Goal: Transaction & Acquisition: Subscribe to service/newsletter

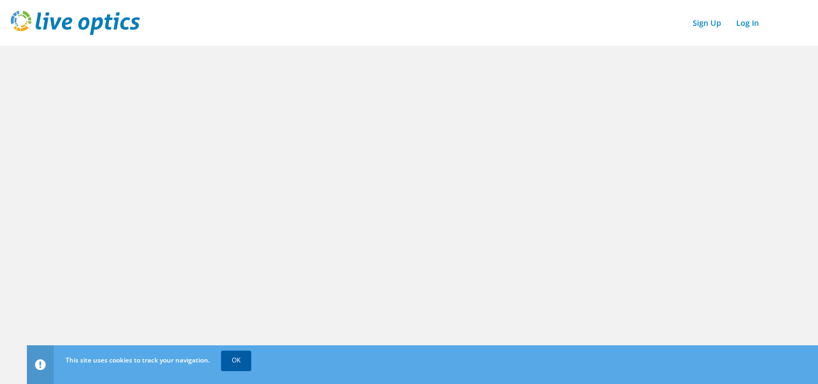
click at [239, 359] on link "OK" at bounding box center [236, 360] width 30 height 19
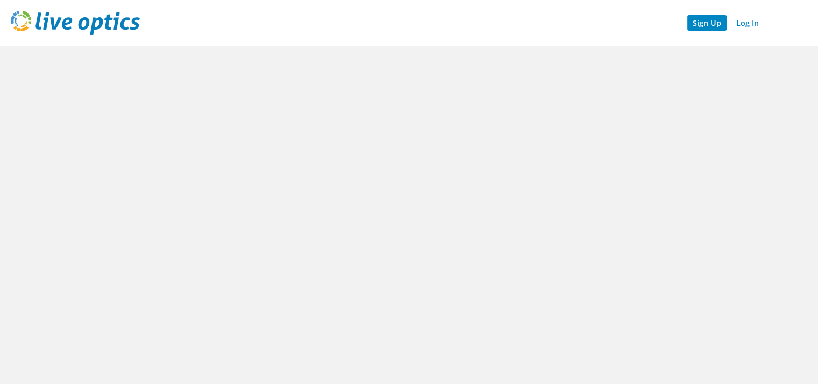
click at [718, 26] on link "Sign Up" at bounding box center [706, 23] width 39 height 16
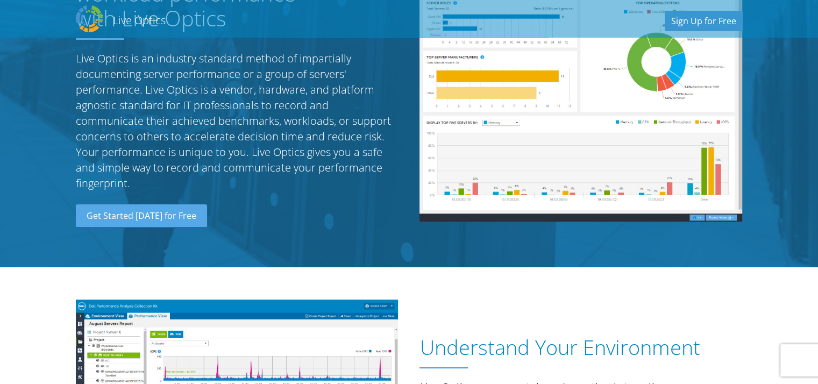
scroll to position [110, 0]
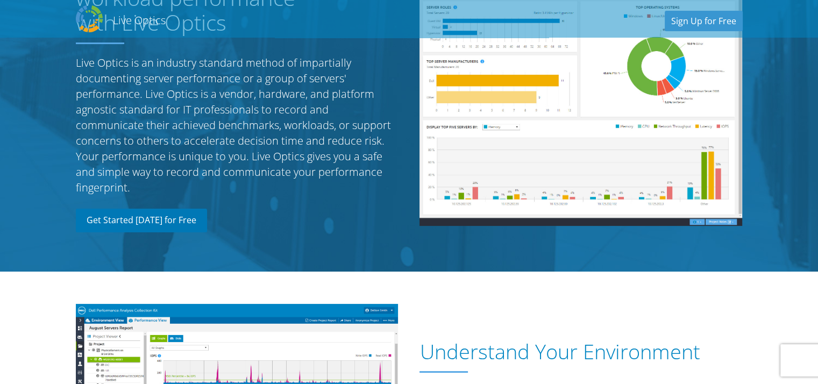
click at [158, 220] on link "Get Started [DATE] for Free" at bounding box center [141, 221] width 131 height 24
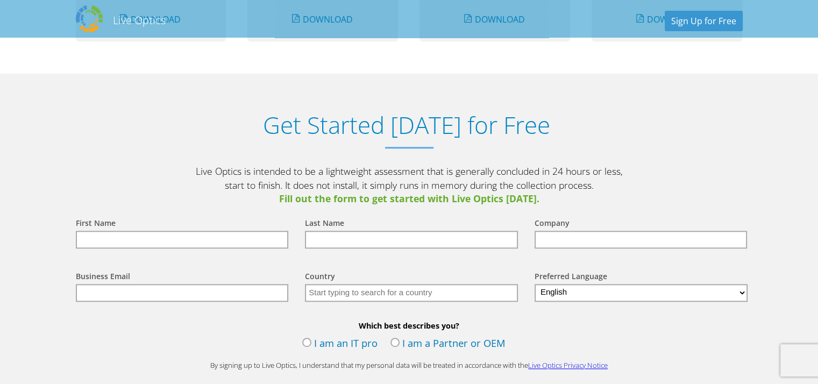
scroll to position [1120, 0]
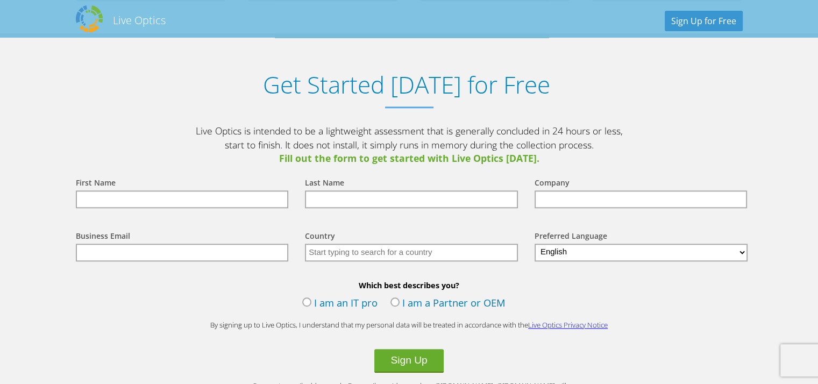
click at [217, 197] on input "text" at bounding box center [182, 199] width 213 height 18
type input "[PERSON_NAME]"
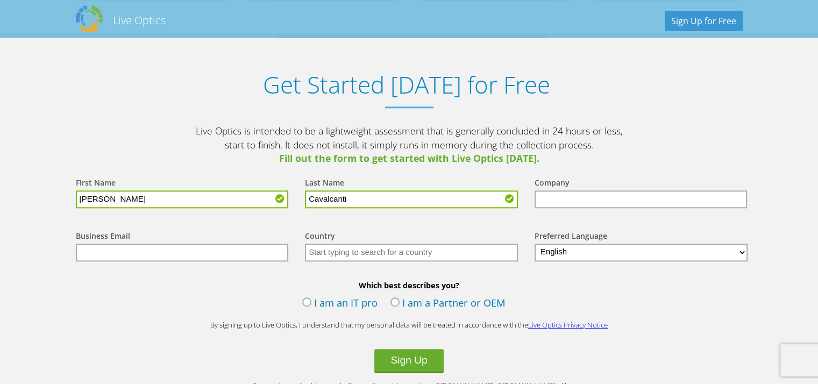
type input "Cavalcanti"
type input "Loccitane"
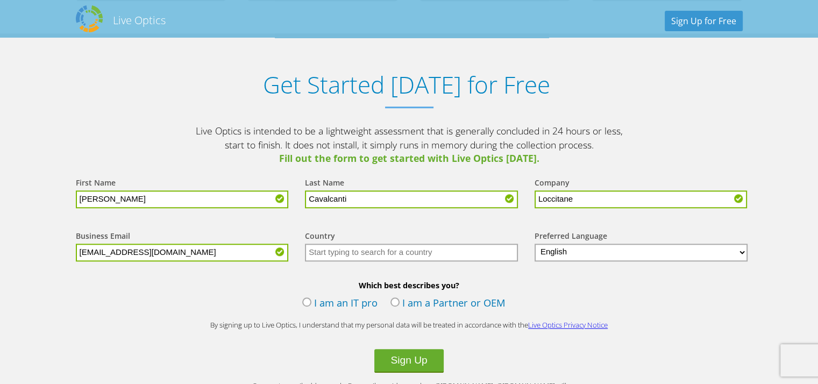
type input "[EMAIL_ADDRESS][DOMAIN_NAME]"
click at [367, 252] on input "text" at bounding box center [411, 253] width 213 height 18
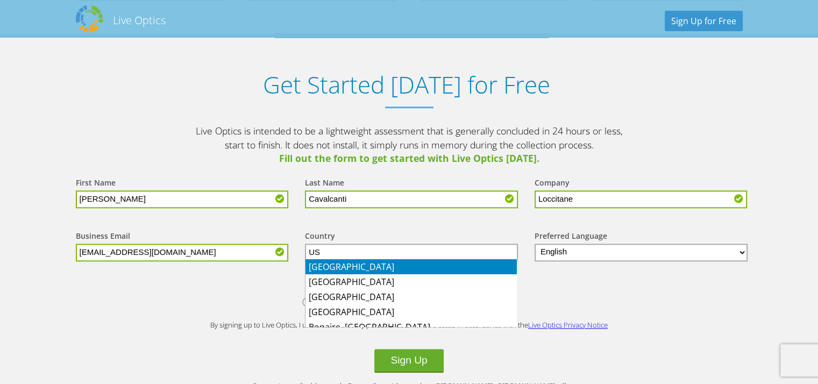
click at [364, 268] on li "[GEOGRAPHIC_DATA]" at bounding box center [411, 266] width 211 height 15
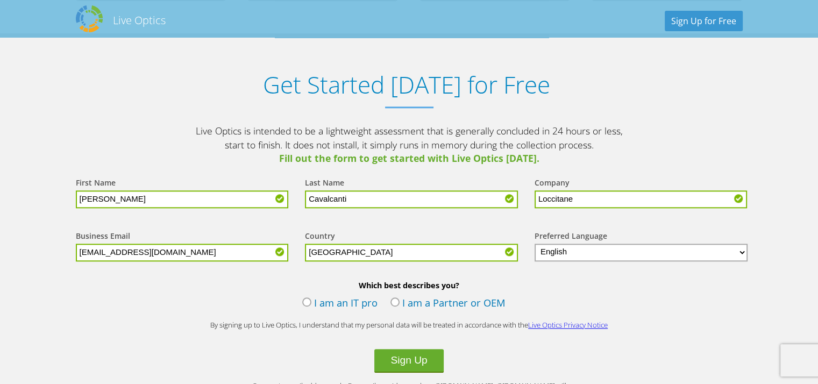
type input "[GEOGRAPHIC_DATA]"
click at [308, 301] on label "I am an IT pro" at bounding box center [339, 304] width 75 height 16
click at [0, 0] on input "I am an IT pro" at bounding box center [0, 0] width 0 height 0
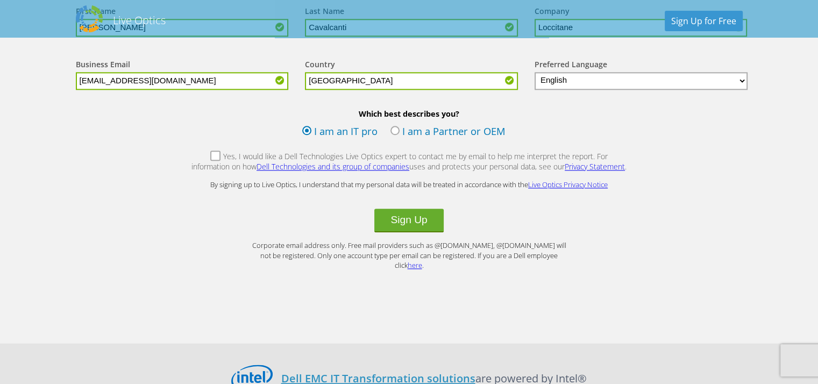
scroll to position [1299, 0]
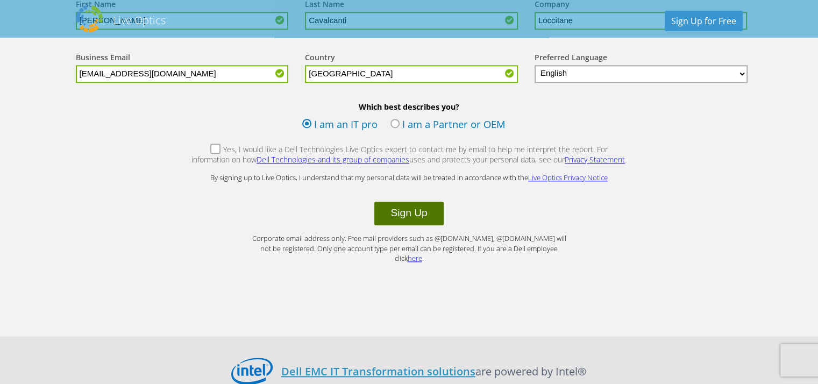
click at [411, 210] on button "Sign Up" at bounding box center [408, 214] width 69 height 24
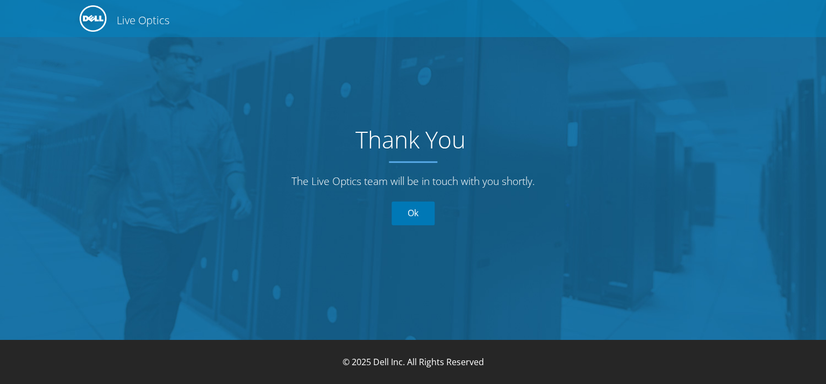
click at [413, 215] on link "Ok" at bounding box center [413, 214] width 43 height 24
